Goal: Transaction & Acquisition: Purchase product/service

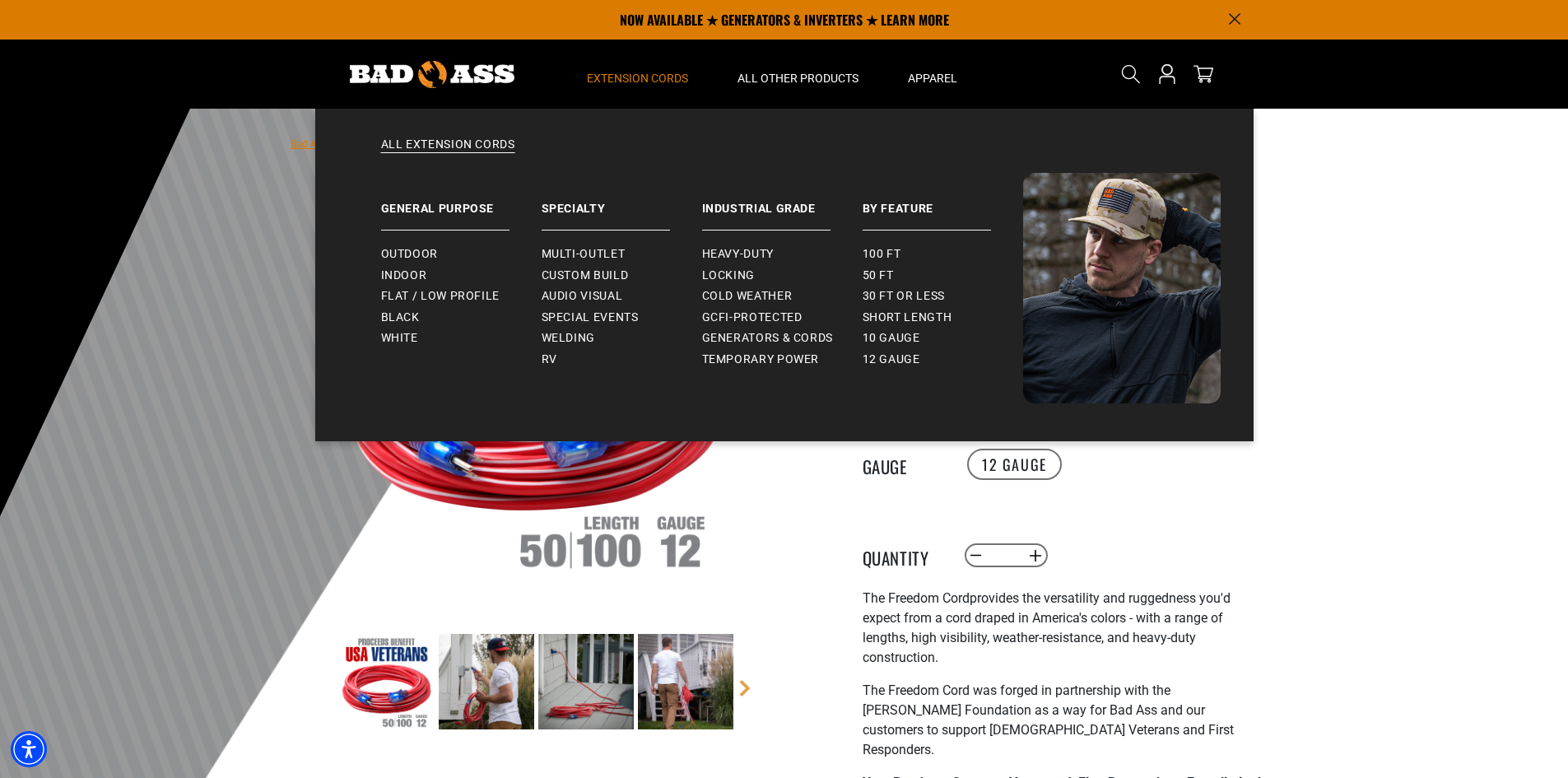
click at [594, 71] on span "Extension Cords" at bounding box center [637, 77] width 101 height 14
click at [887, 333] on span "10 gauge" at bounding box center [891, 338] width 58 height 14
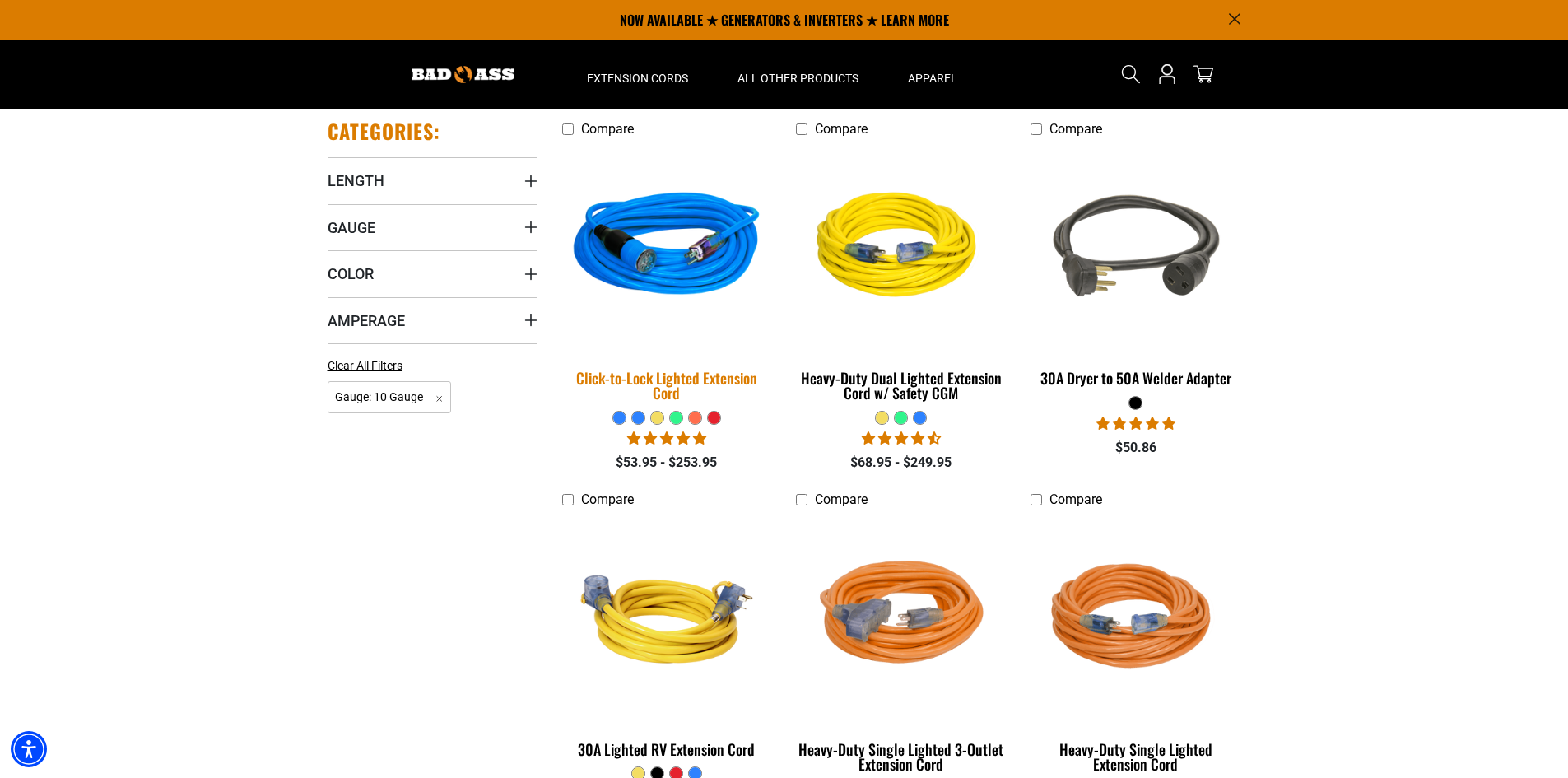
scroll to position [329, 0]
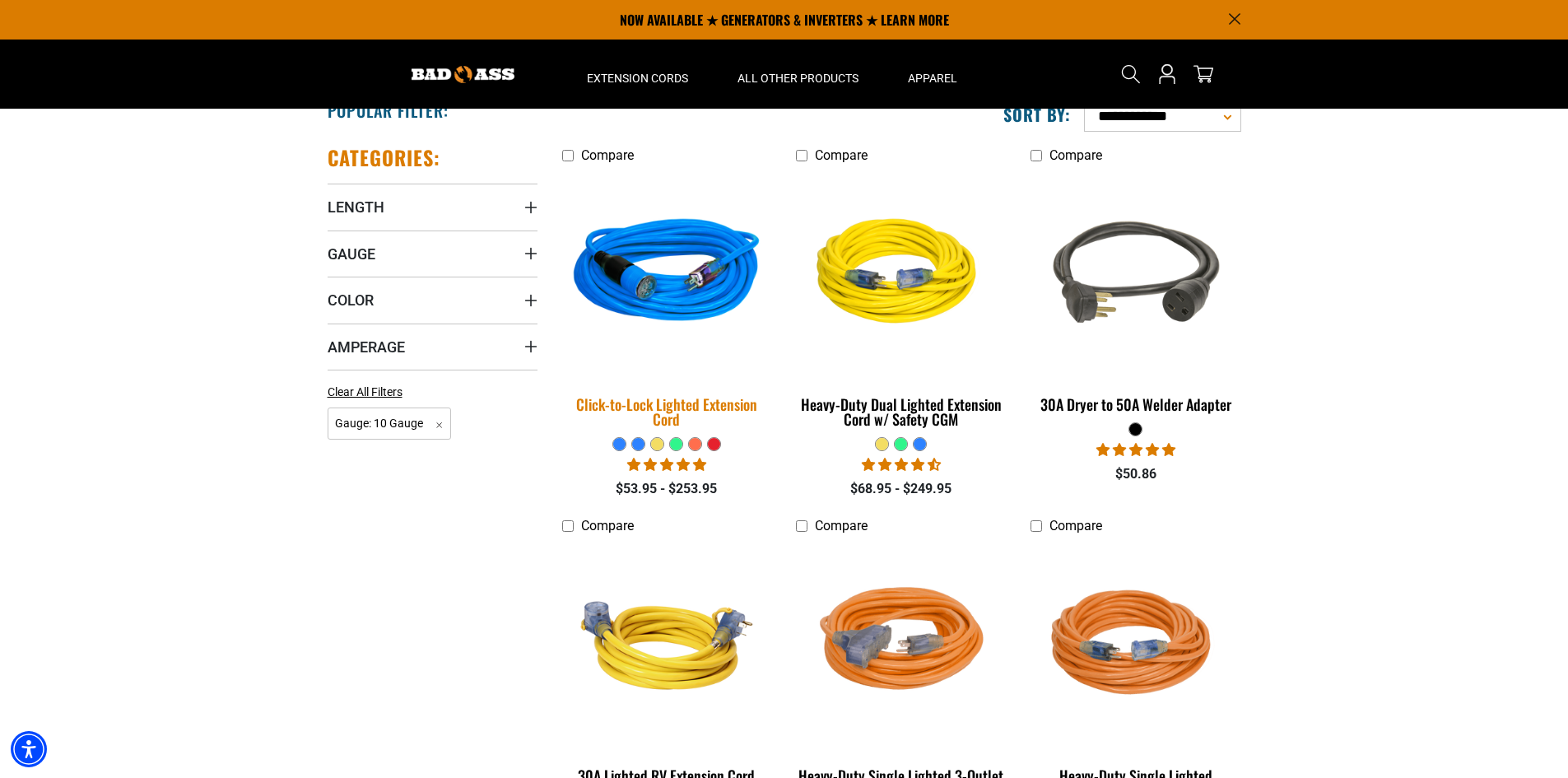
click at [636, 292] on img at bounding box center [667, 274] width 231 height 211
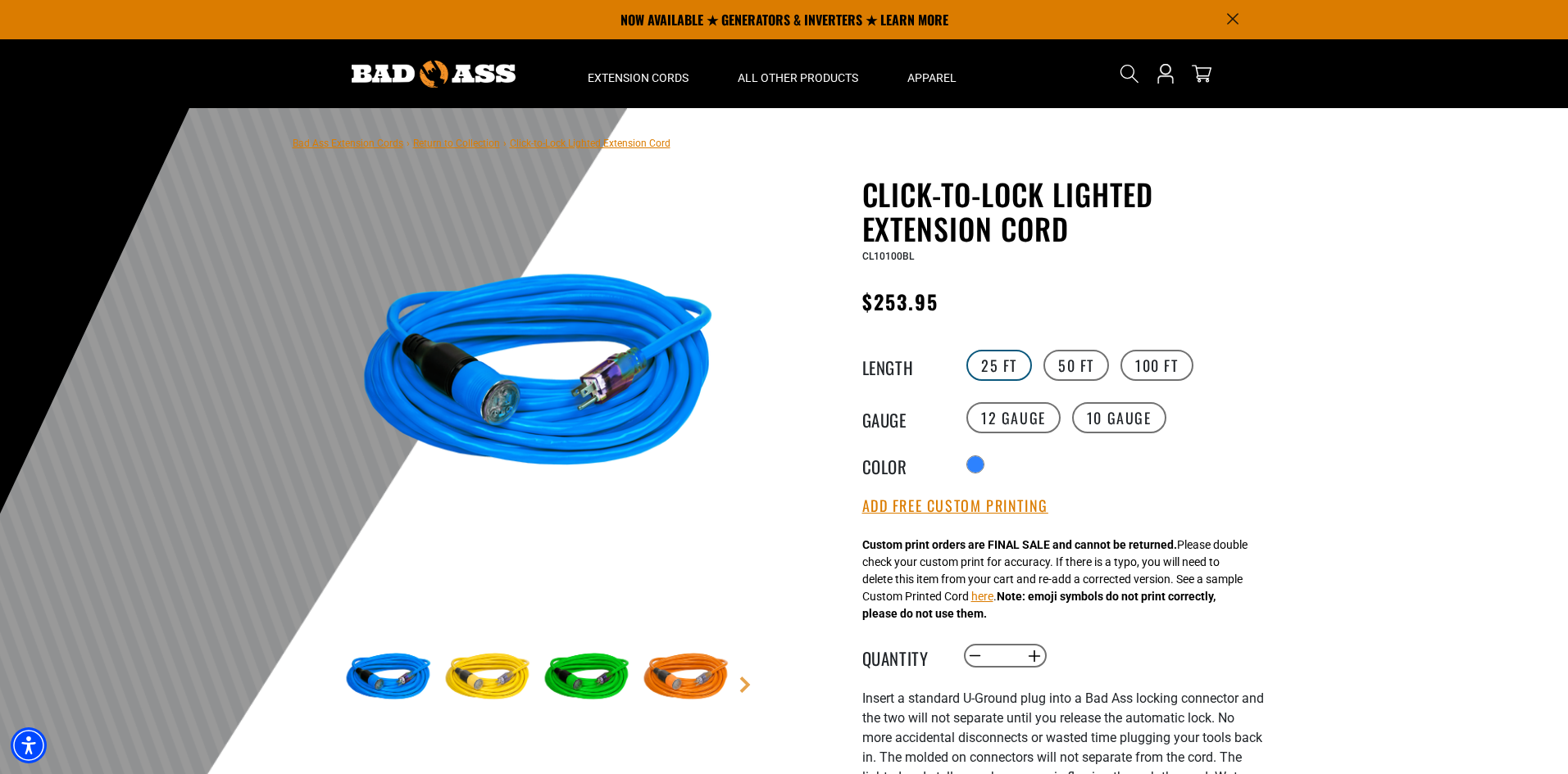
click at [997, 370] on label "25 FT" at bounding box center [1000, 365] width 66 height 31
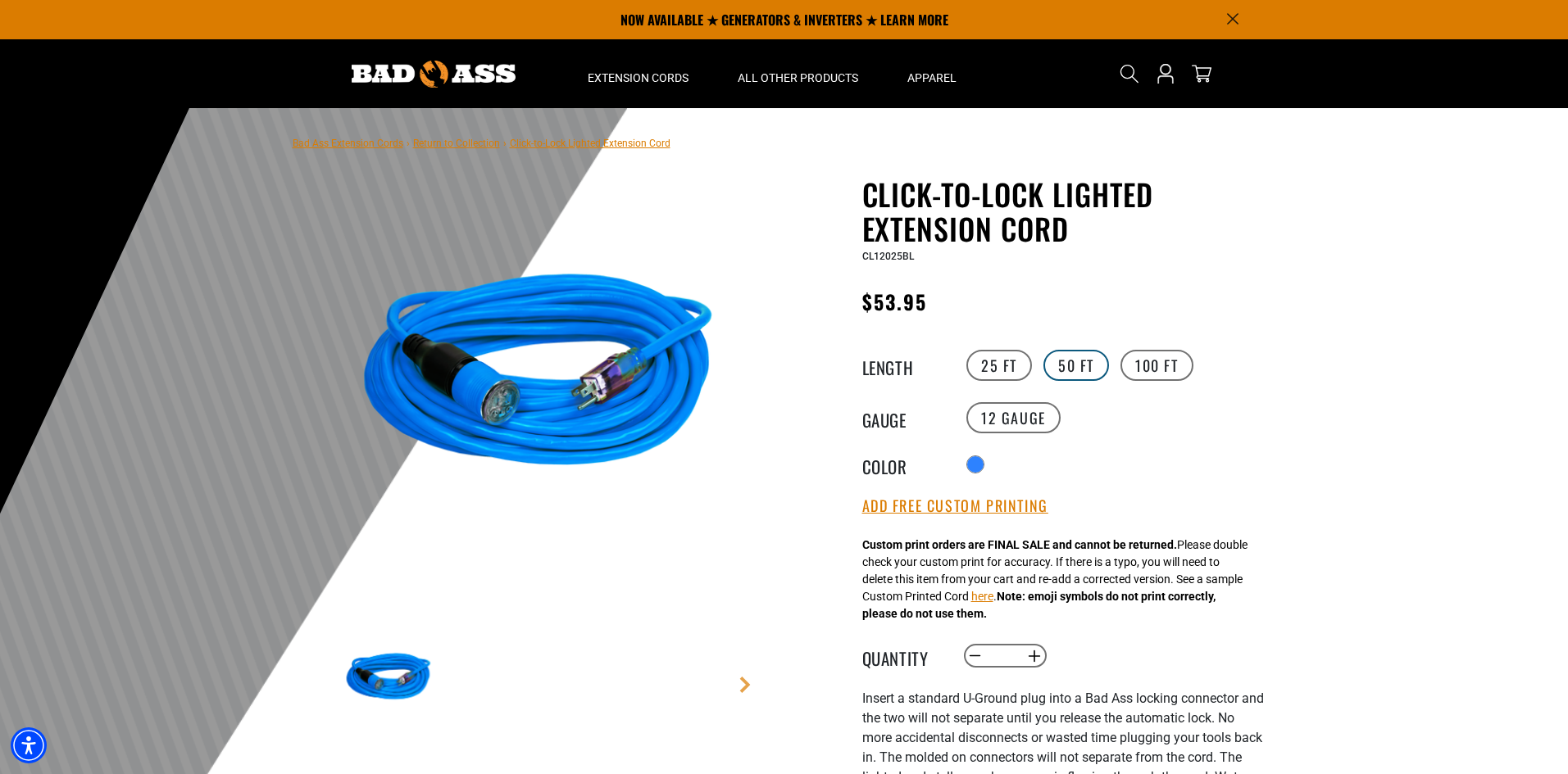
click at [1071, 359] on label "50 FT" at bounding box center [1077, 365] width 66 height 31
click at [1135, 410] on label "10 Gauge" at bounding box center [1120, 418] width 95 height 31
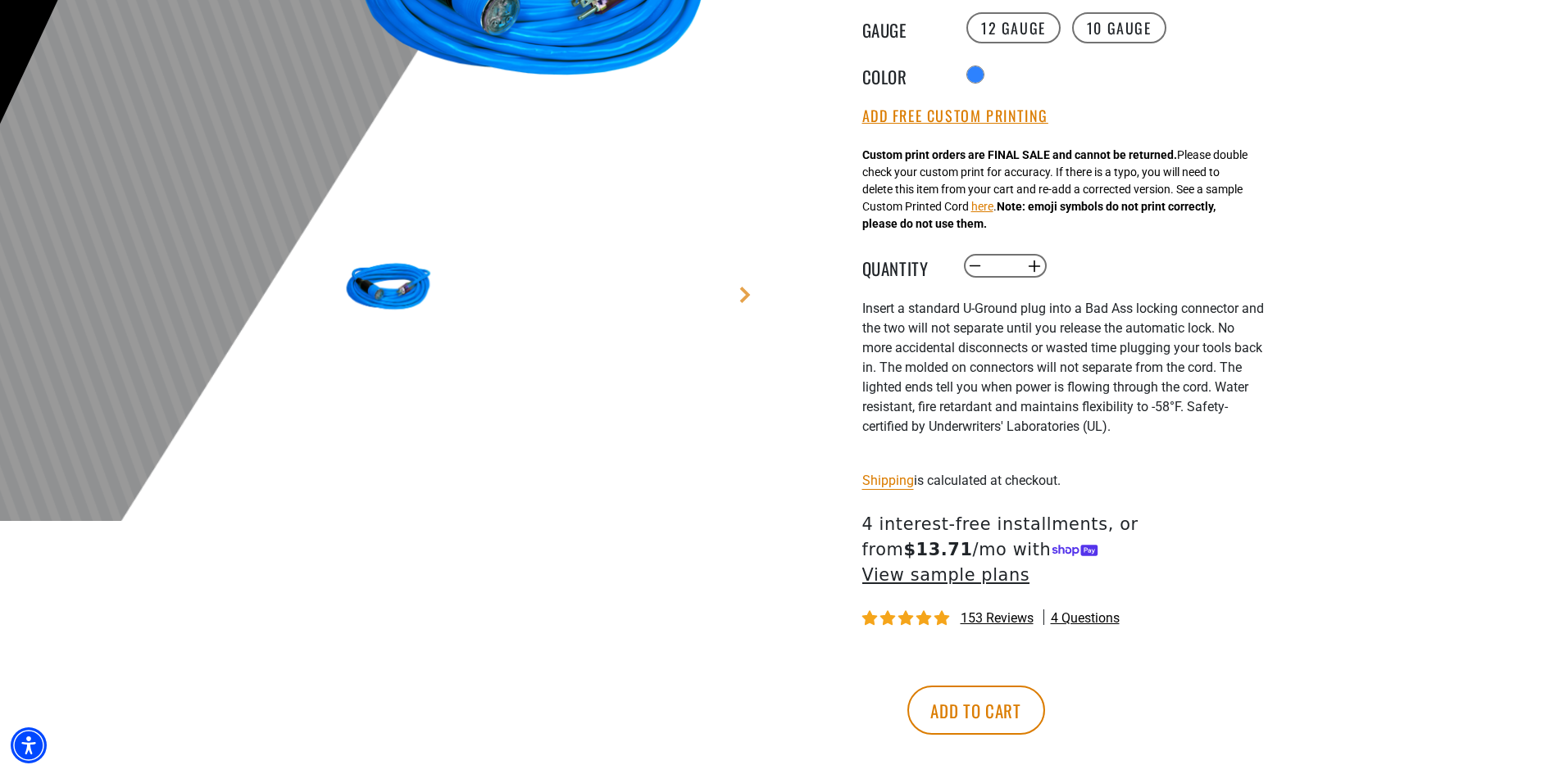
scroll to position [491, 0]
